Goal: Information Seeking & Learning: Learn about a topic

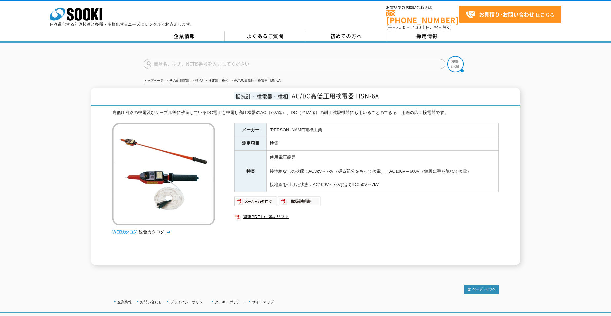
click at [304, 225] on div "メーカー [PERSON_NAME]電機工業 測定項目 検電 特長 使用電圧範囲 接地線なしの状態：AC3kV～7kV（握る部分をもって検電）／AC100V～…" at bounding box center [366, 194] width 264 height 142
drag, startPoint x: 356, startPoint y: 179, endPoint x: 328, endPoint y: 182, distance: 28.3
click at [328, 182] on td "使用電圧範囲 接地線なしの状態：AC3kV～7kV（握る部分をもって検電）／AC100V～600V（銘板に手を触れて検電） 接地線を付けた状態：AC100V～…" at bounding box center [383, 171] width 232 height 41
click at [151, 229] on link "総合カタログ" at bounding box center [155, 231] width 32 height 5
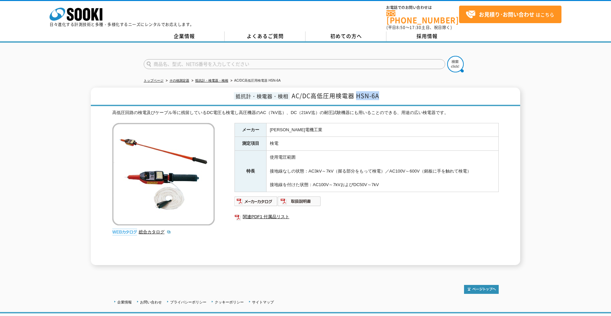
drag, startPoint x: 386, startPoint y: 91, endPoint x: 357, endPoint y: 90, distance: 28.7
click at [357, 90] on h1 "抵抗計・検電器・検相 AC/DC高低圧用検電器 HSN-6A" at bounding box center [305, 97] width 429 height 18
copy span "HSN-6A"
drag, startPoint x: 292, startPoint y: 91, endPoint x: 352, endPoint y: 90, distance: 60.8
click at [352, 91] on span "AC/DC高低圧用検電器 HSN-6A" at bounding box center [336, 95] width 88 height 9
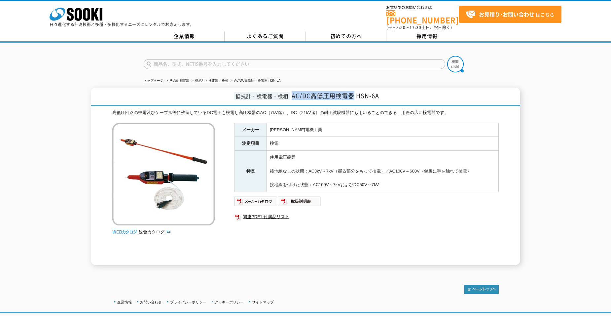
copy span "AC/DC高低圧用検電器"
click at [262, 214] on link "関連PDF1 付属品リスト" at bounding box center [366, 216] width 264 height 9
